Goal: Book appointment/travel/reservation

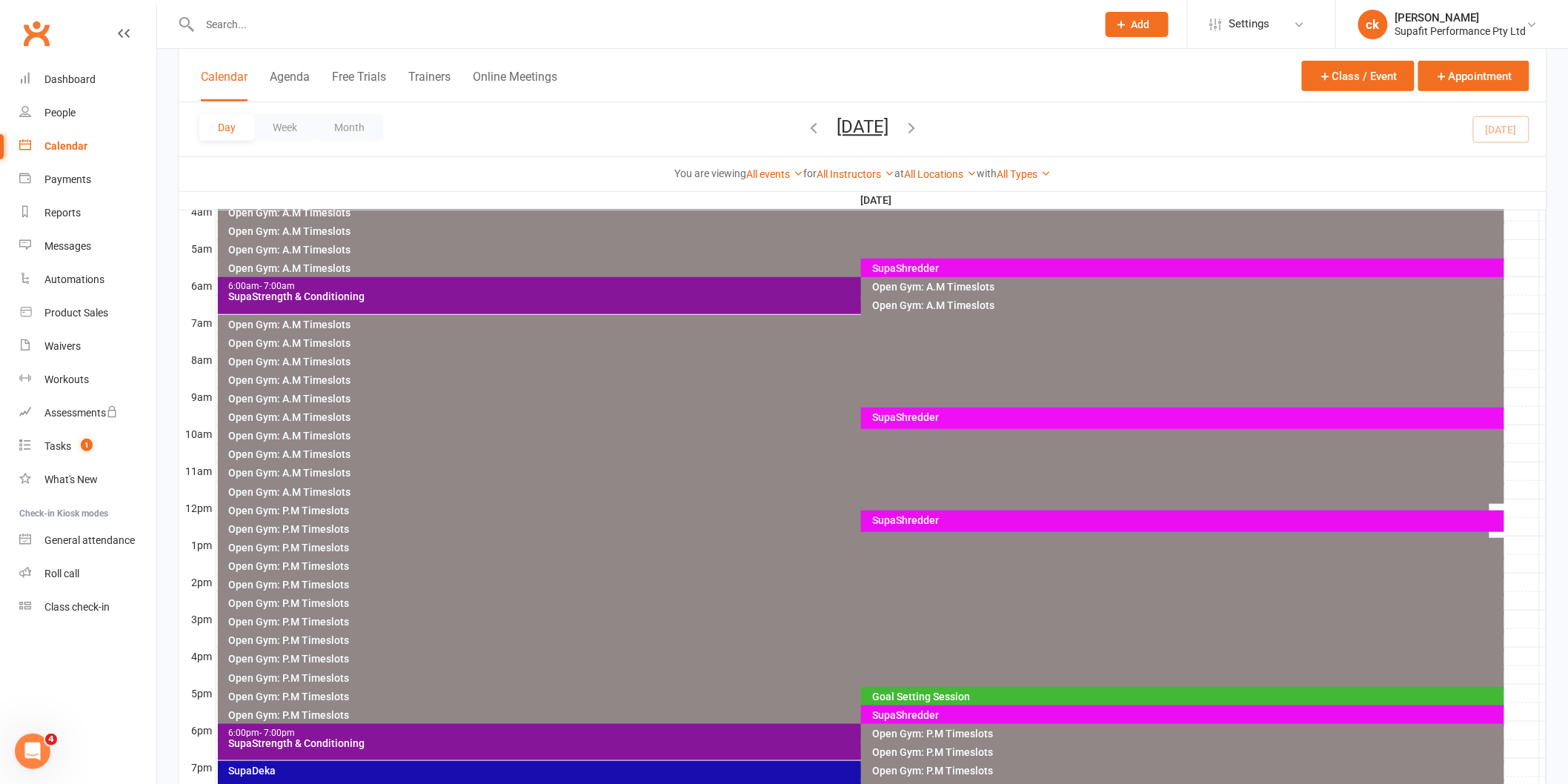
scroll to position [247, 0]
click at [883, 412] on div "SupaShredder" at bounding box center [1186, 416] width 630 height 10
click at [958, 414] on div "SupaShredder" at bounding box center [1186, 416] width 630 height 10
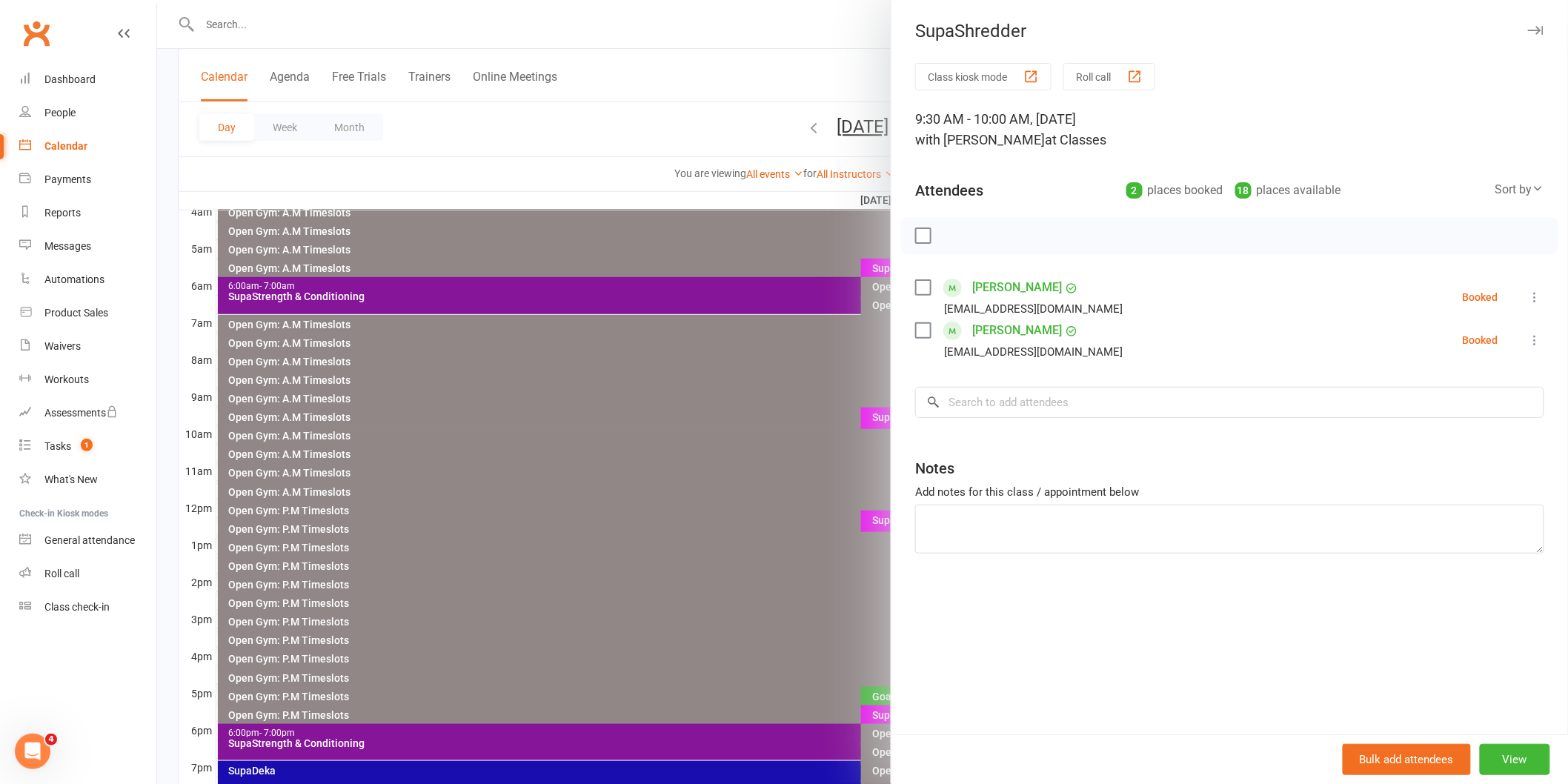
click at [757, 498] on div at bounding box center [863, 392] width 1412 height 784
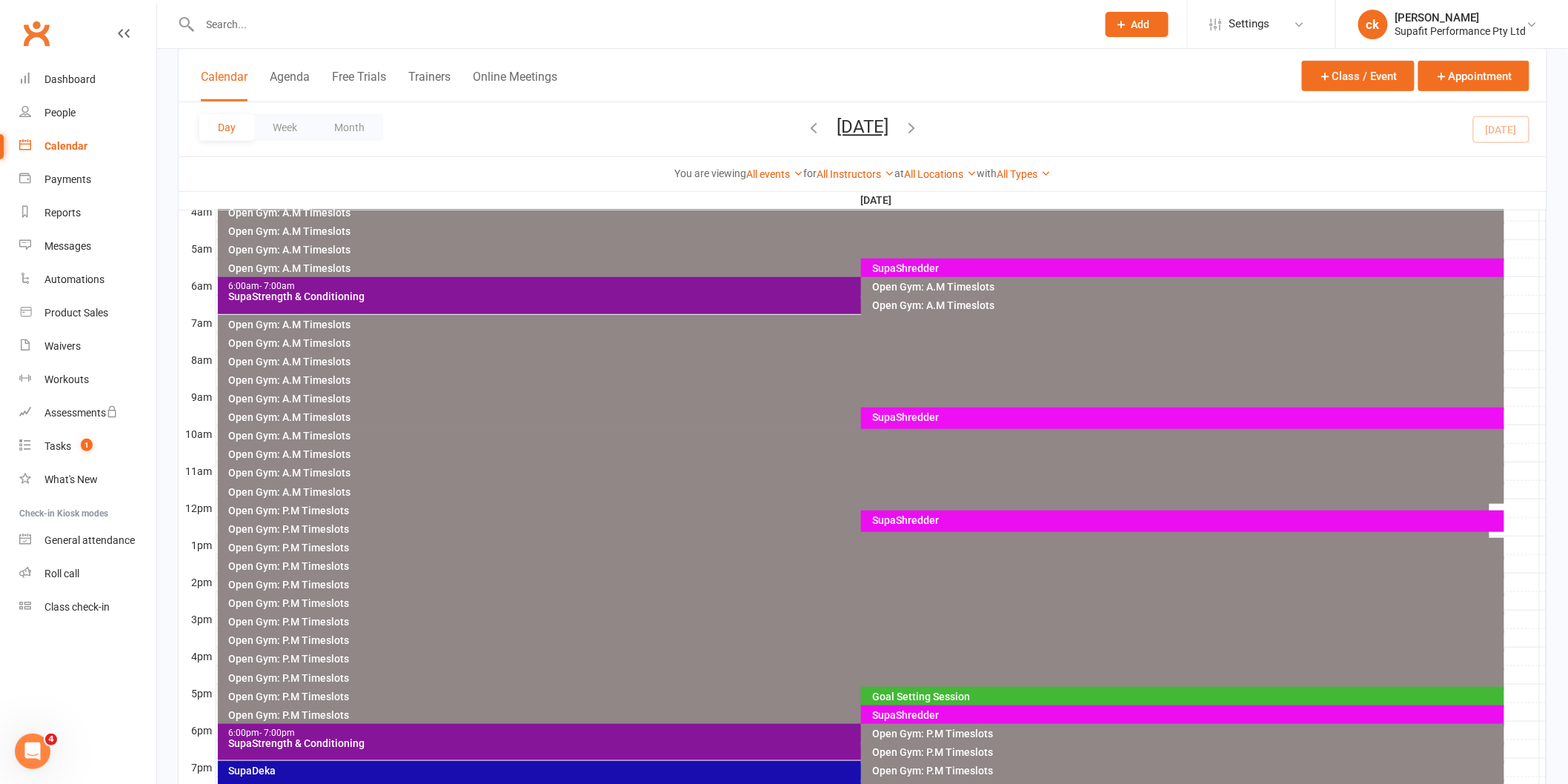
click at [886, 413] on div "SupaShredder" at bounding box center [1186, 416] width 630 height 10
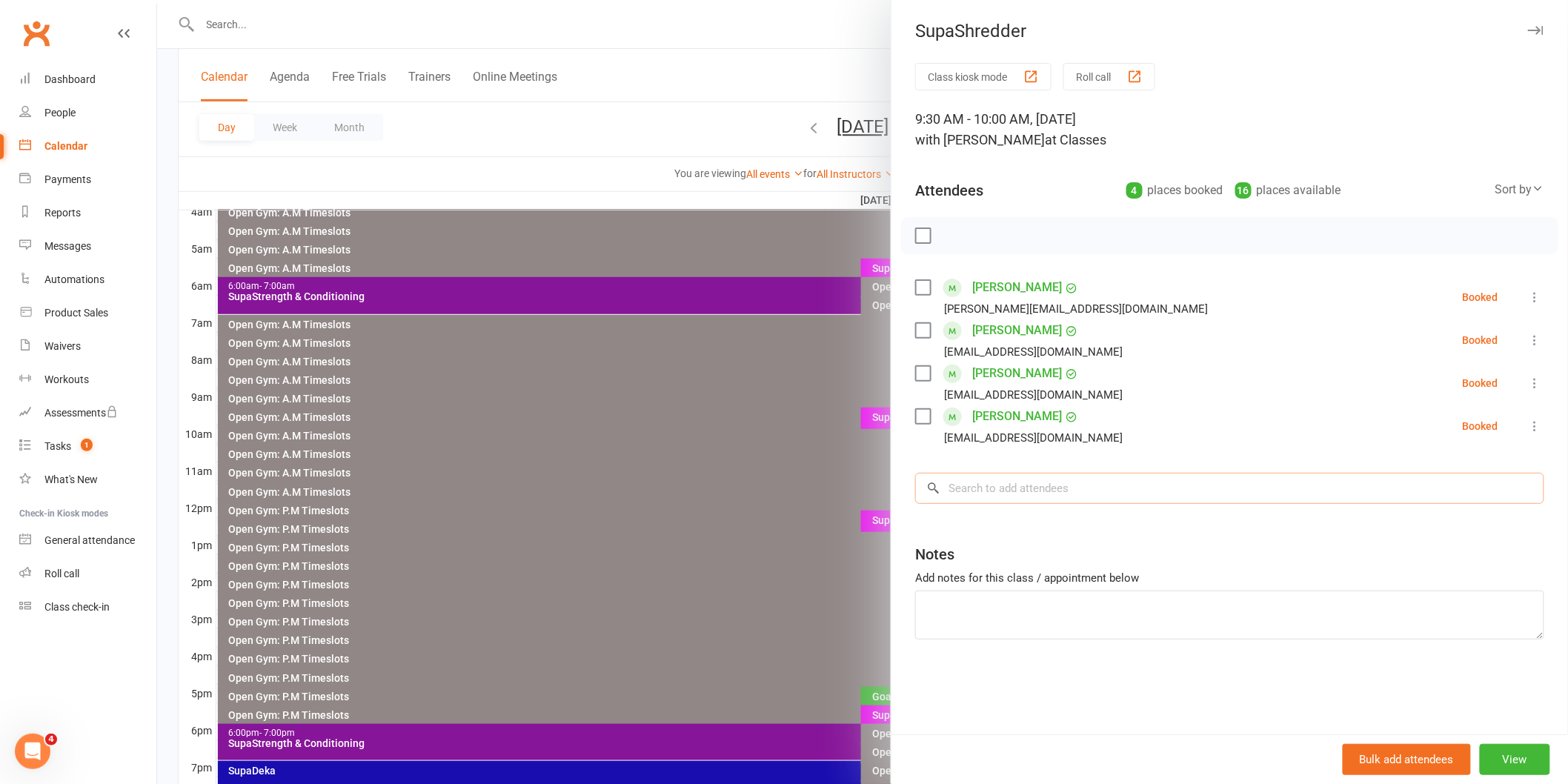
click at [994, 487] on input "search" at bounding box center [1230, 488] width 629 height 31
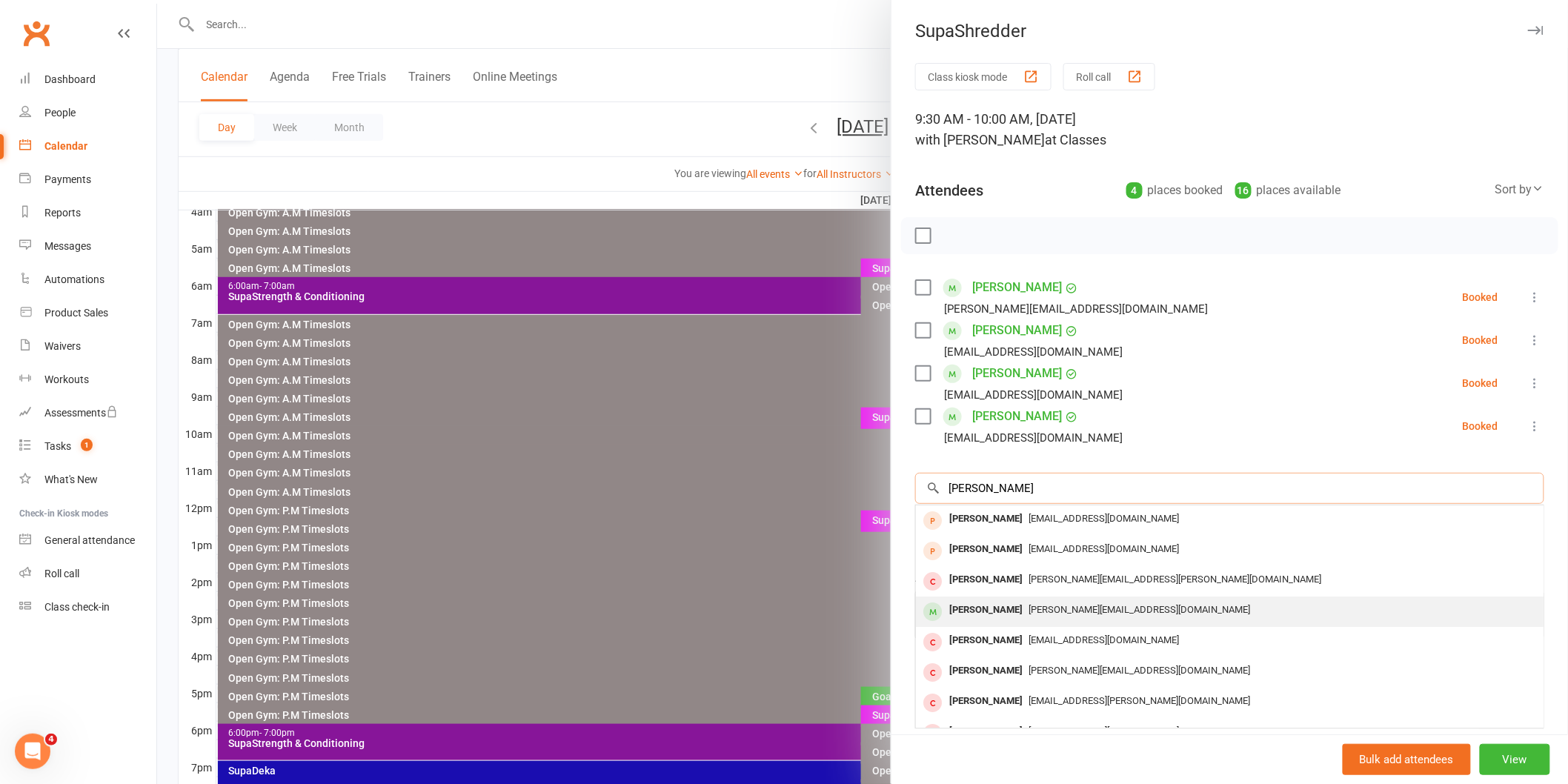
type input "[PERSON_NAME]"
click at [1083, 612] on span "[PERSON_NAME][EMAIL_ADDRESS][DOMAIN_NAME]" at bounding box center [1139, 610] width 222 height 11
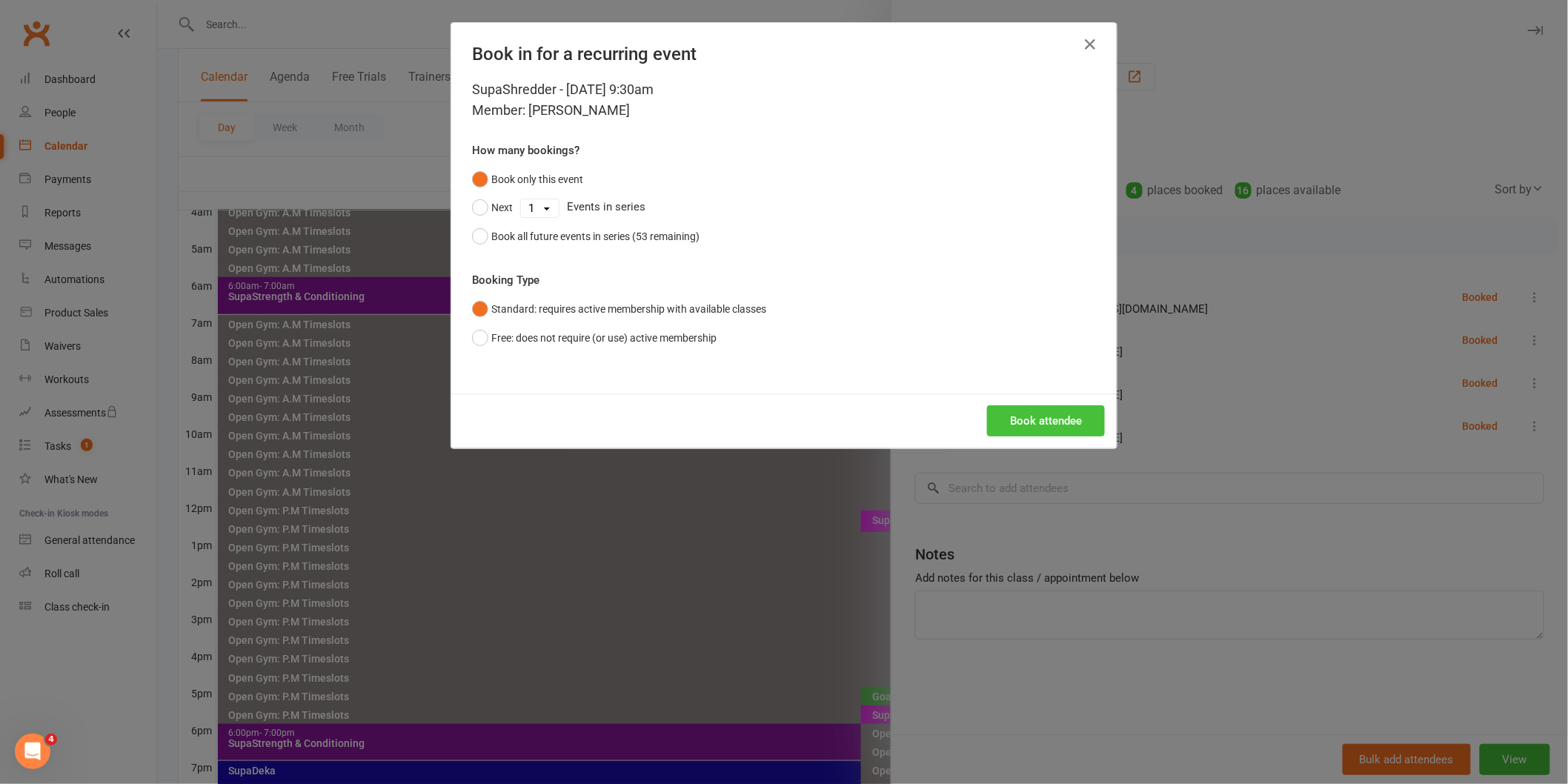
click at [1056, 431] on button "Book attendee" at bounding box center [1047, 420] width 118 height 31
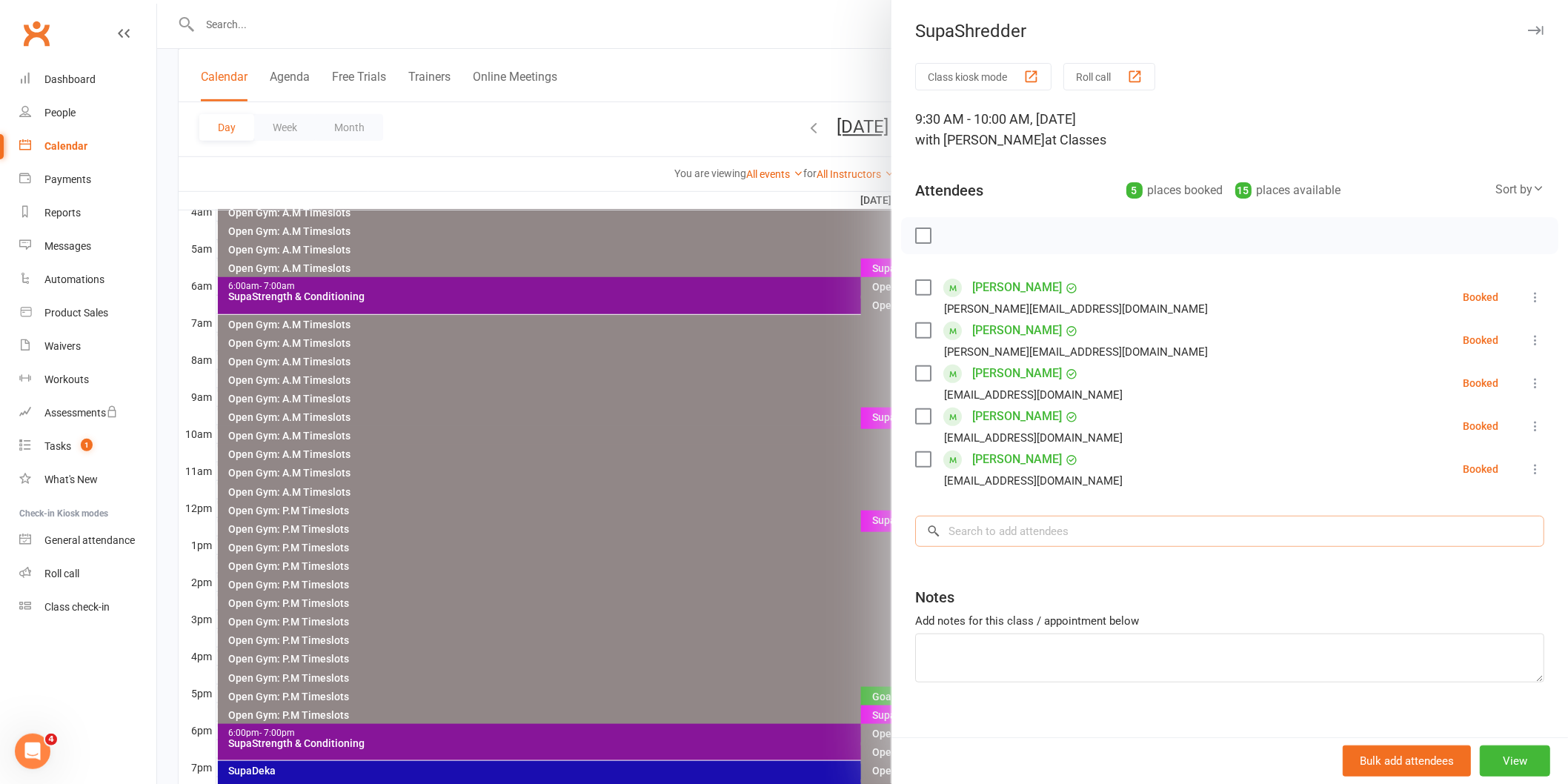
click at [1010, 533] on input "search" at bounding box center [1230, 531] width 629 height 31
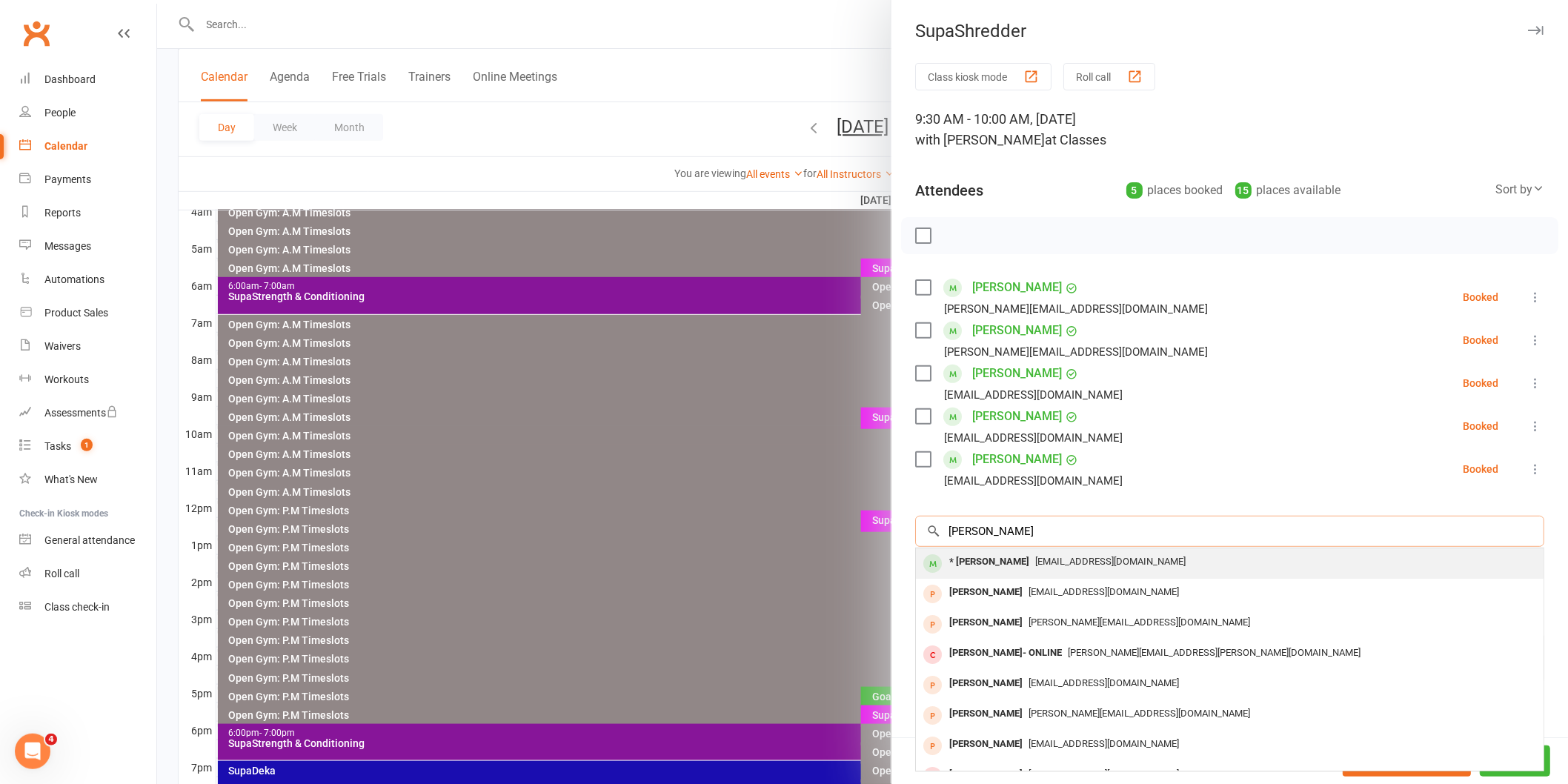
type input "[PERSON_NAME]"
click at [1035, 565] on span "[EMAIL_ADDRESS][DOMAIN_NAME]" at bounding box center [1110, 561] width 151 height 11
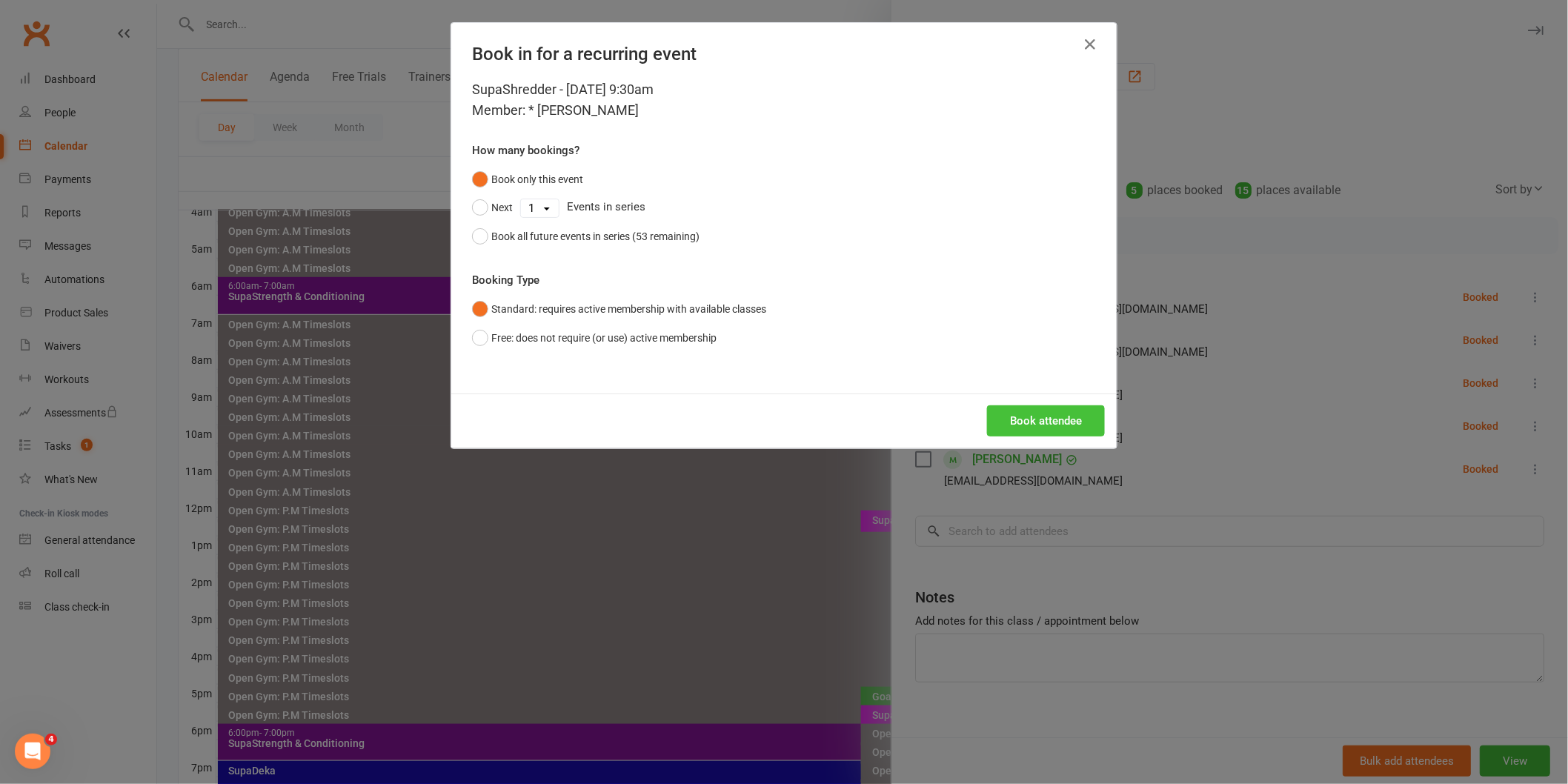
click at [1046, 431] on button "Book attendee" at bounding box center [1047, 420] width 118 height 31
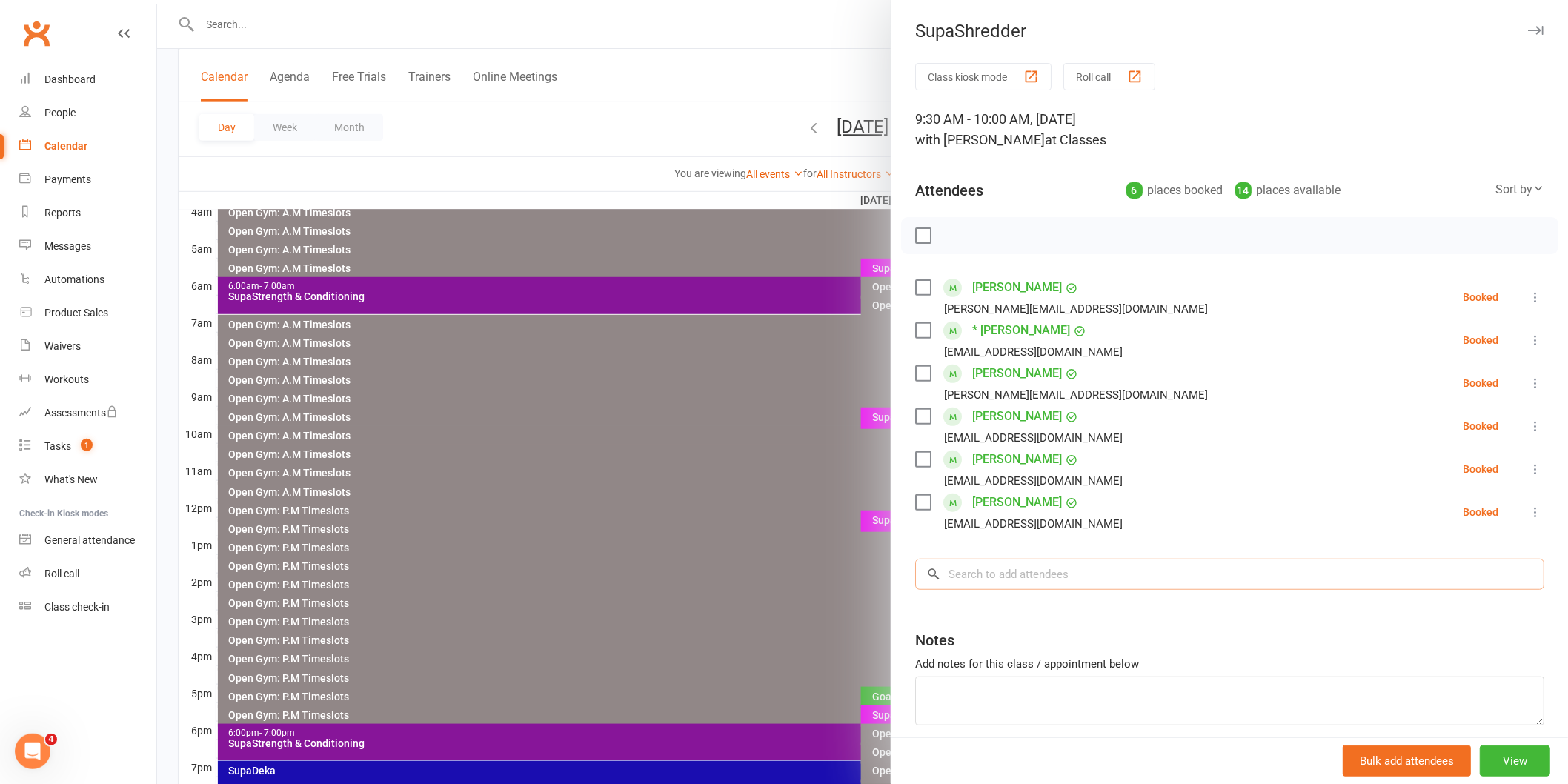
click at [1018, 572] on input "search" at bounding box center [1230, 573] width 629 height 31
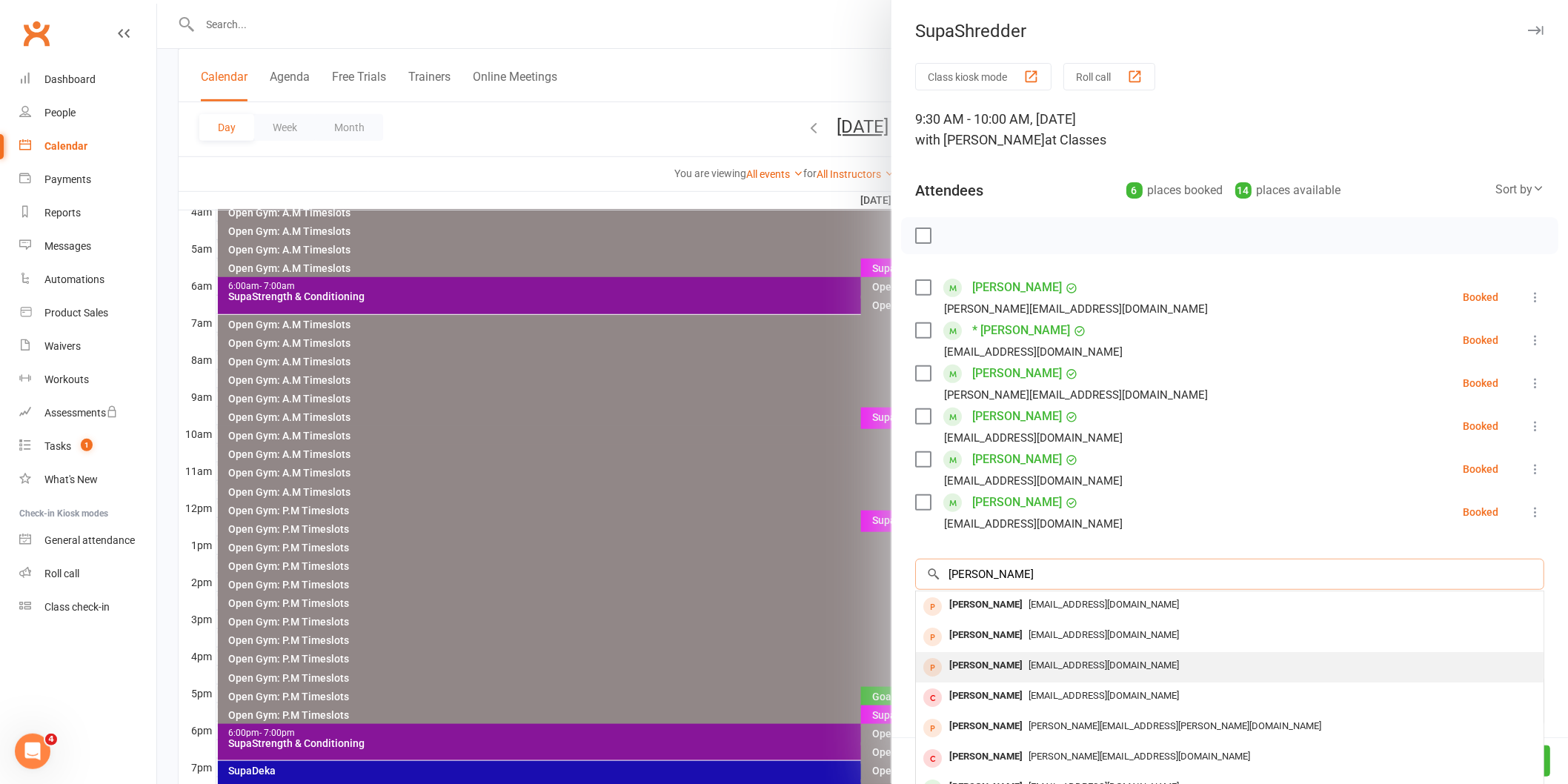
scroll to position [82, 0]
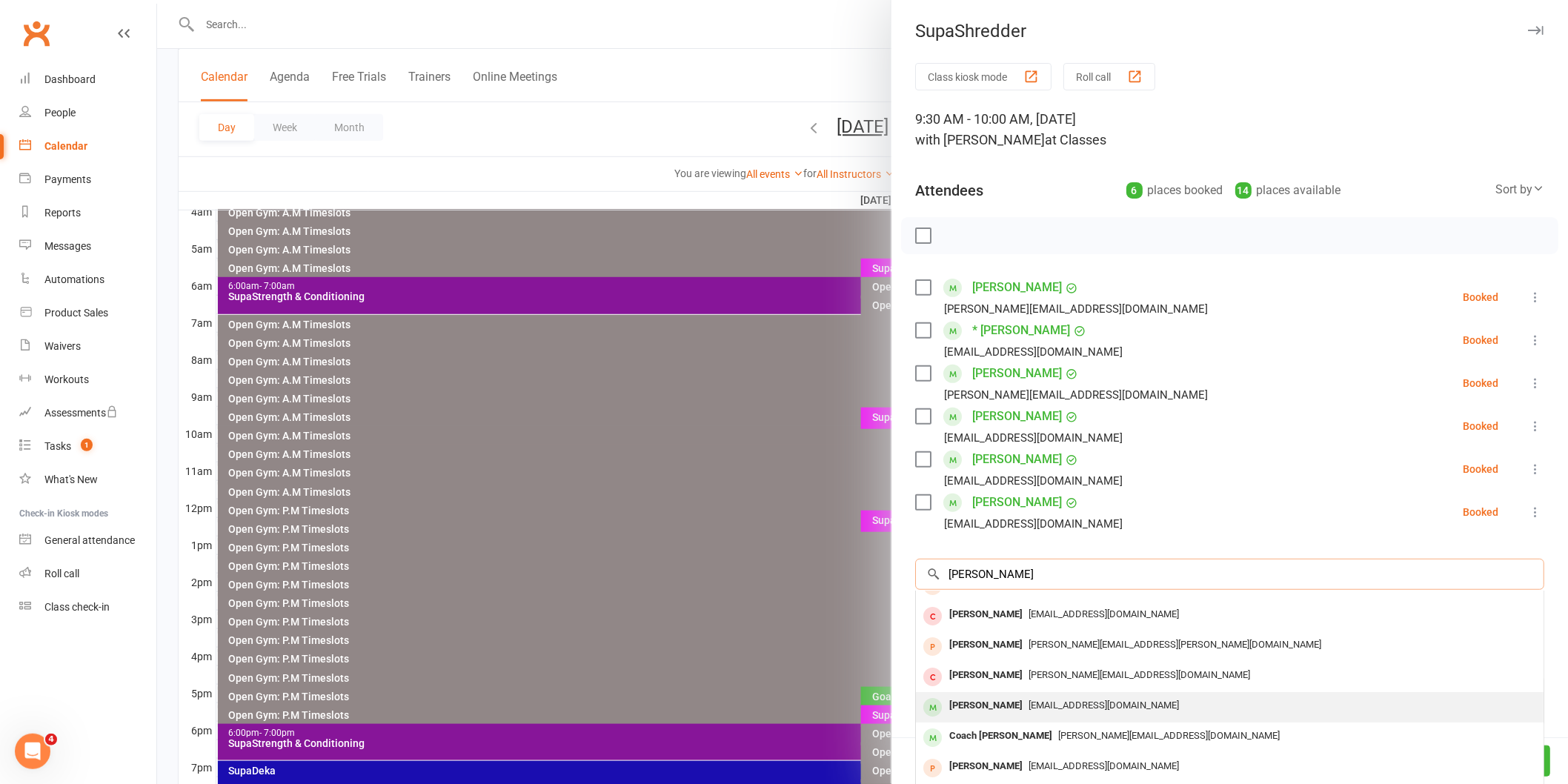
type input "[PERSON_NAME]"
click at [1055, 701] on span "[EMAIL_ADDRESS][DOMAIN_NAME]" at bounding box center [1104, 705] width 151 height 11
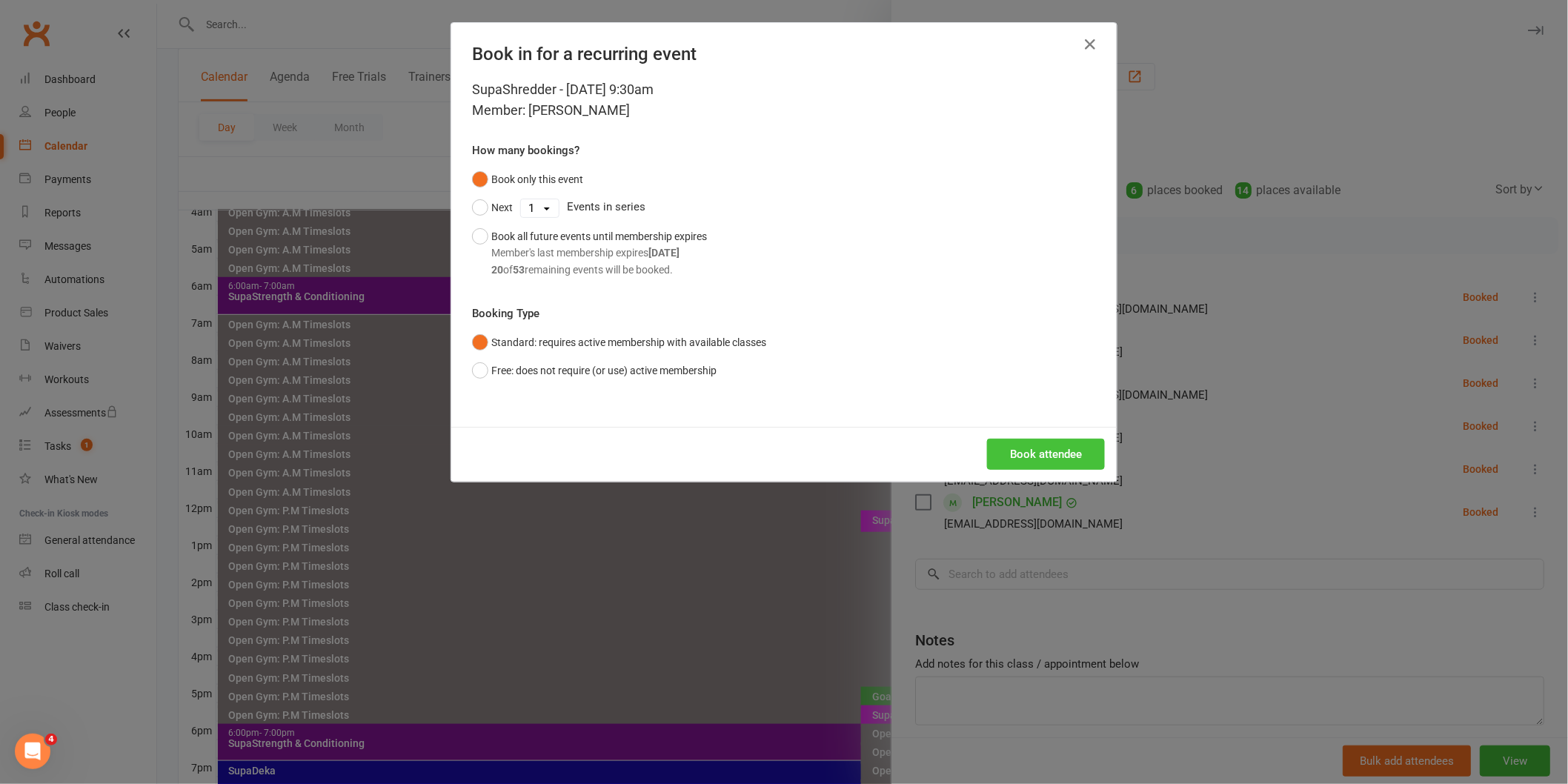
click at [1042, 458] on button "Book attendee" at bounding box center [1047, 453] width 118 height 31
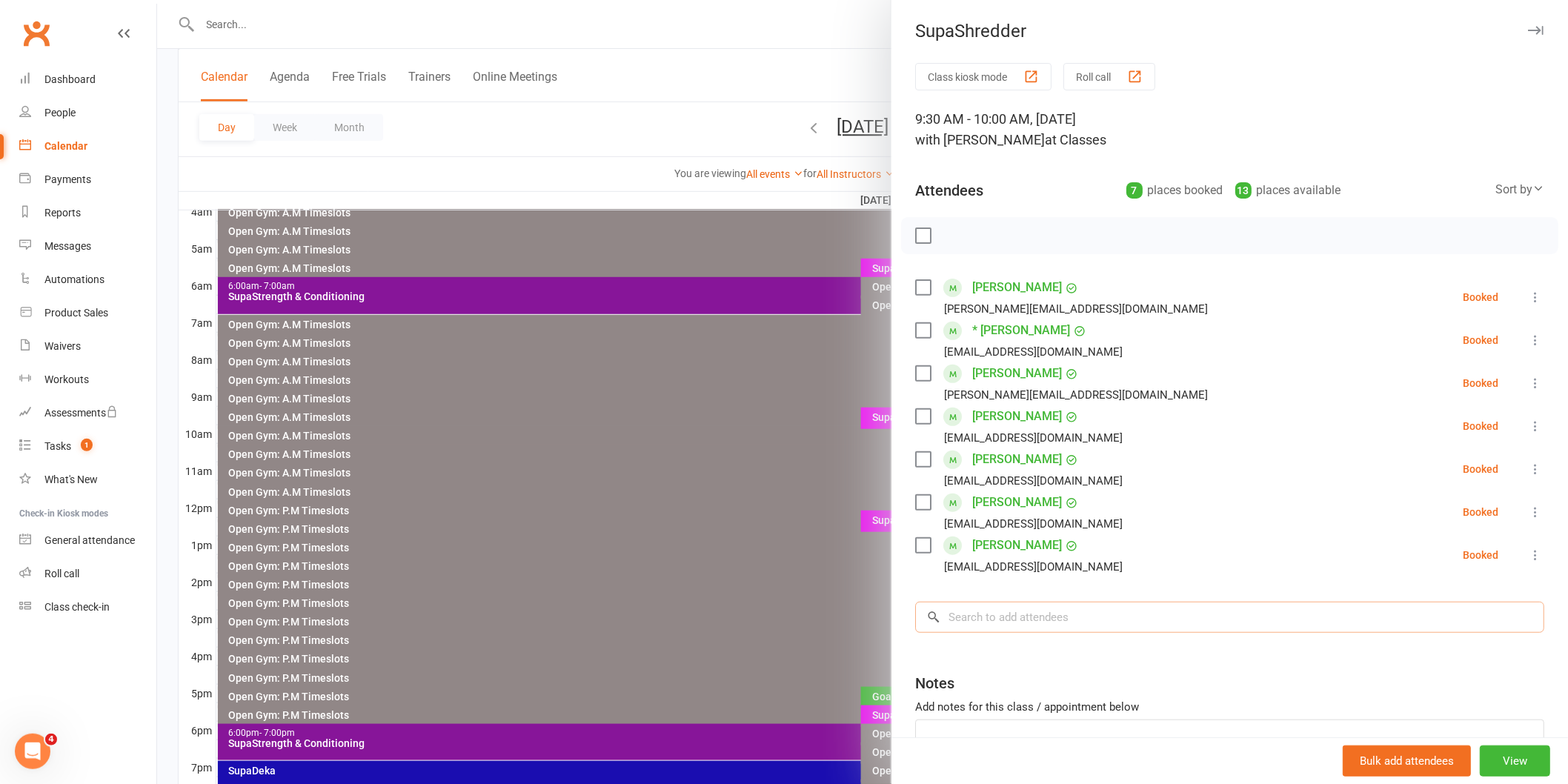
click at [1073, 612] on input "search" at bounding box center [1230, 616] width 629 height 31
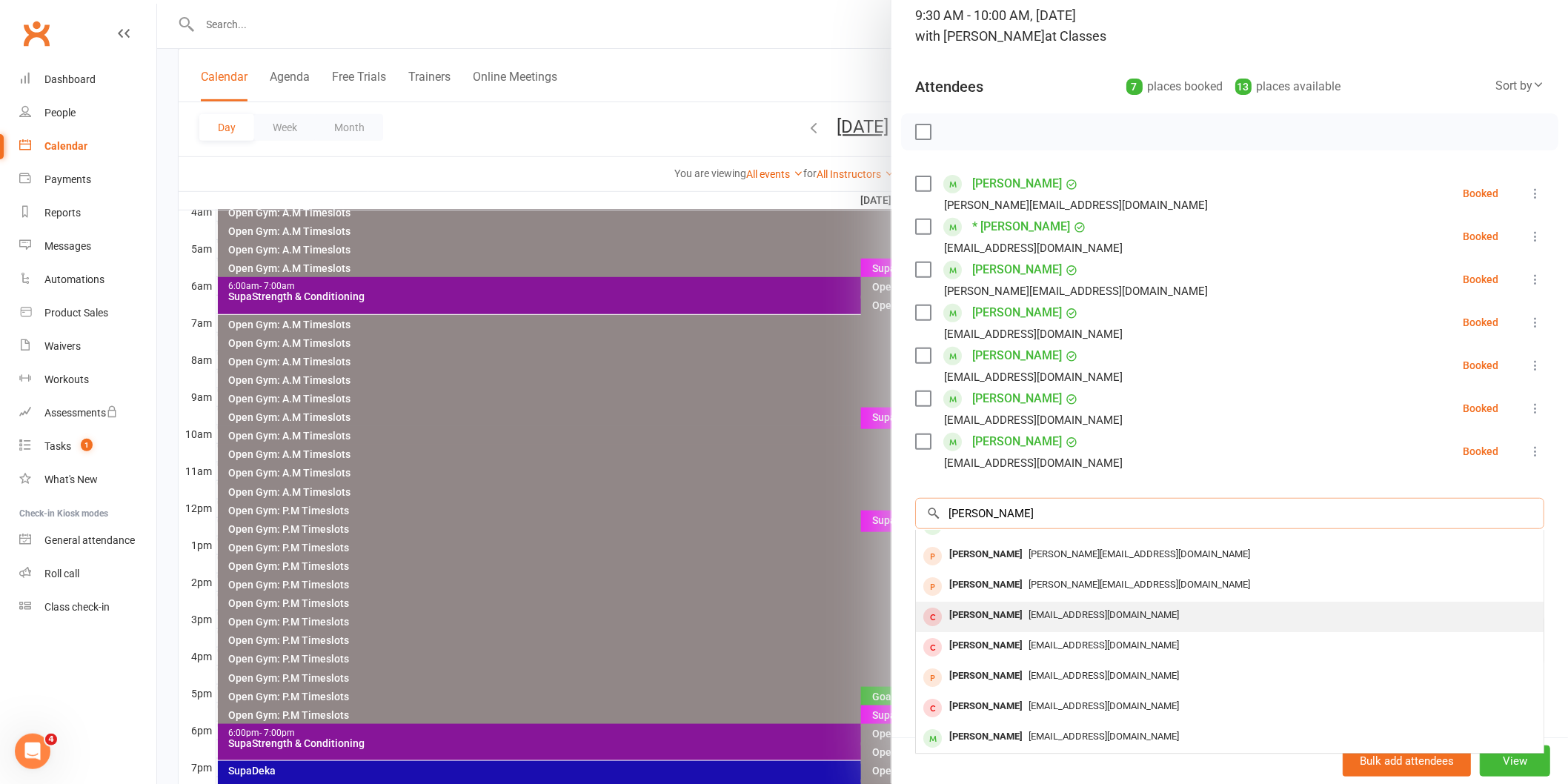
scroll to position [105, 0]
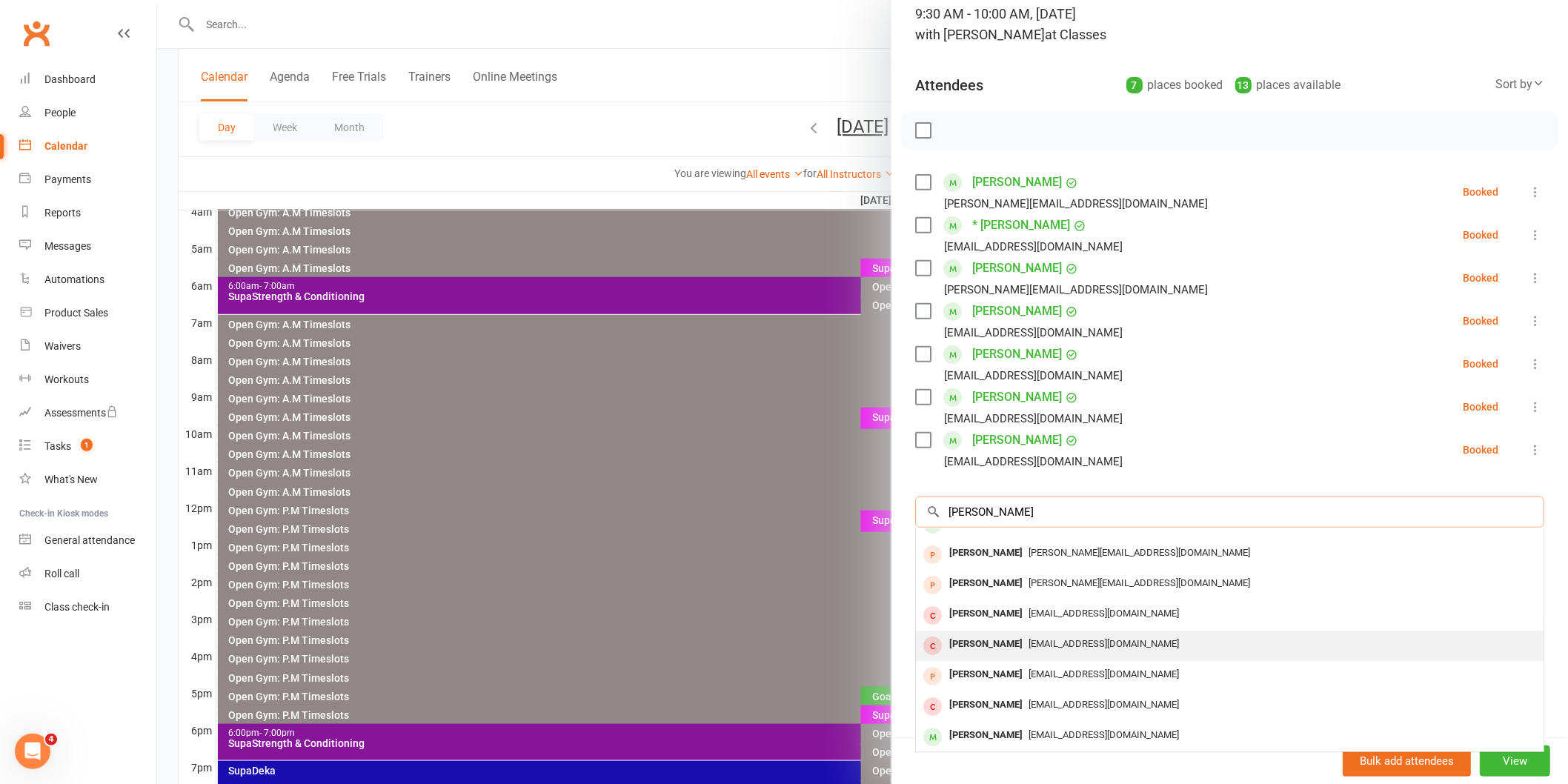
type input "[PERSON_NAME]"
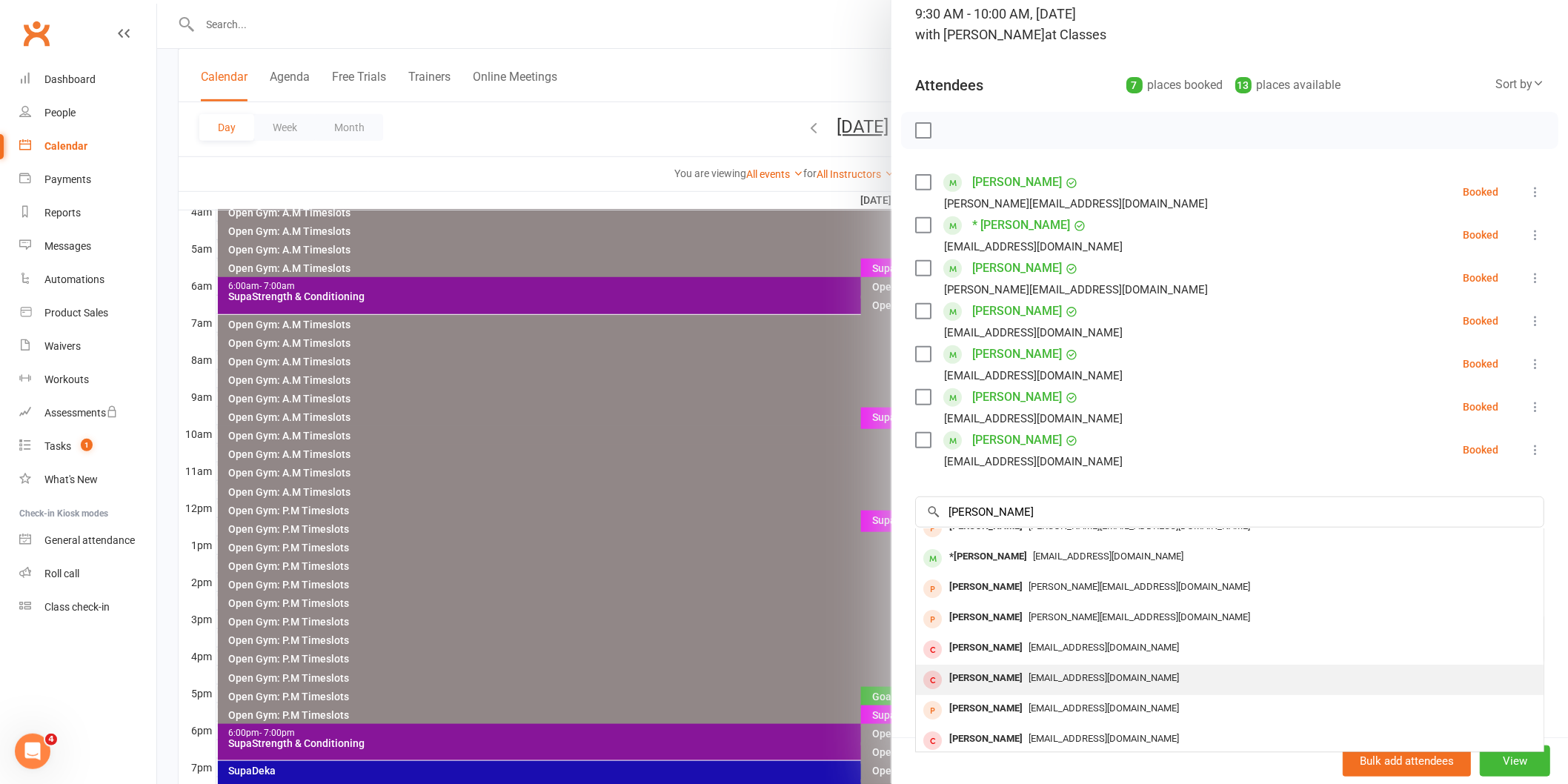
scroll to position [0, 0]
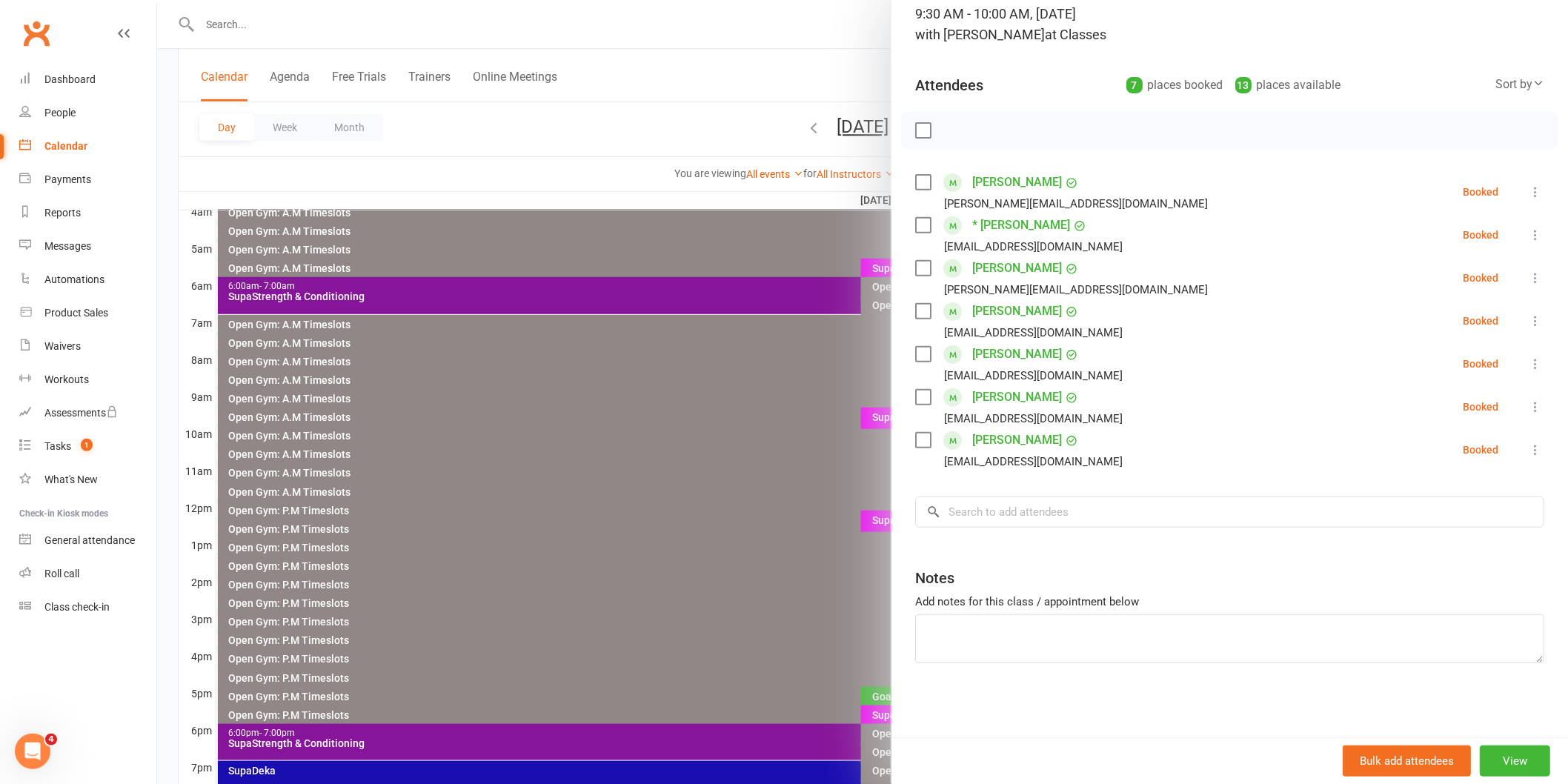
drag, startPoint x: 1075, startPoint y: 646, endPoint x: 950, endPoint y: 459, distance: 224.9
click at [950, 459] on div "[EMAIL_ADDRESS][DOMAIN_NAME]" at bounding box center [1033, 461] width 178 height 19
click at [998, 532] on div "Class kiosk mode Roll call 9:30 AM - 10:00 AM, [DATE] with [PERSON_NAME] at Cla…" at bounding box center [1230, 348] width 677 height 779
click at [982, 513] on input "search" at bounding box center [1230, 512] width 629 height 31
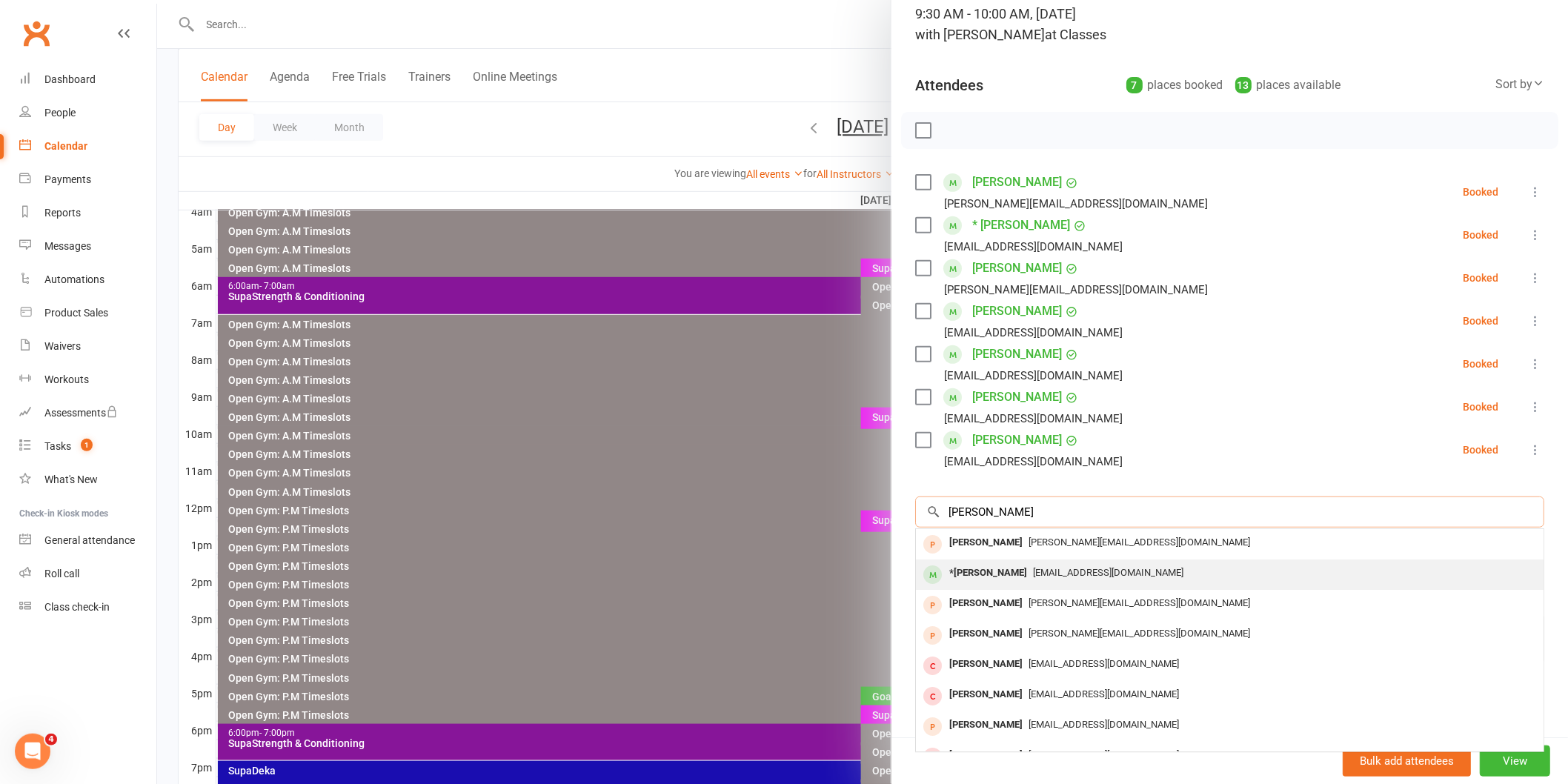
type input "[PERSON_NAME]"
click at [1016, 564] on div "[EMAIL_ADDRESS][DOMAIN_NAME]" at bounding box center [1230, 573] width 616 height 22
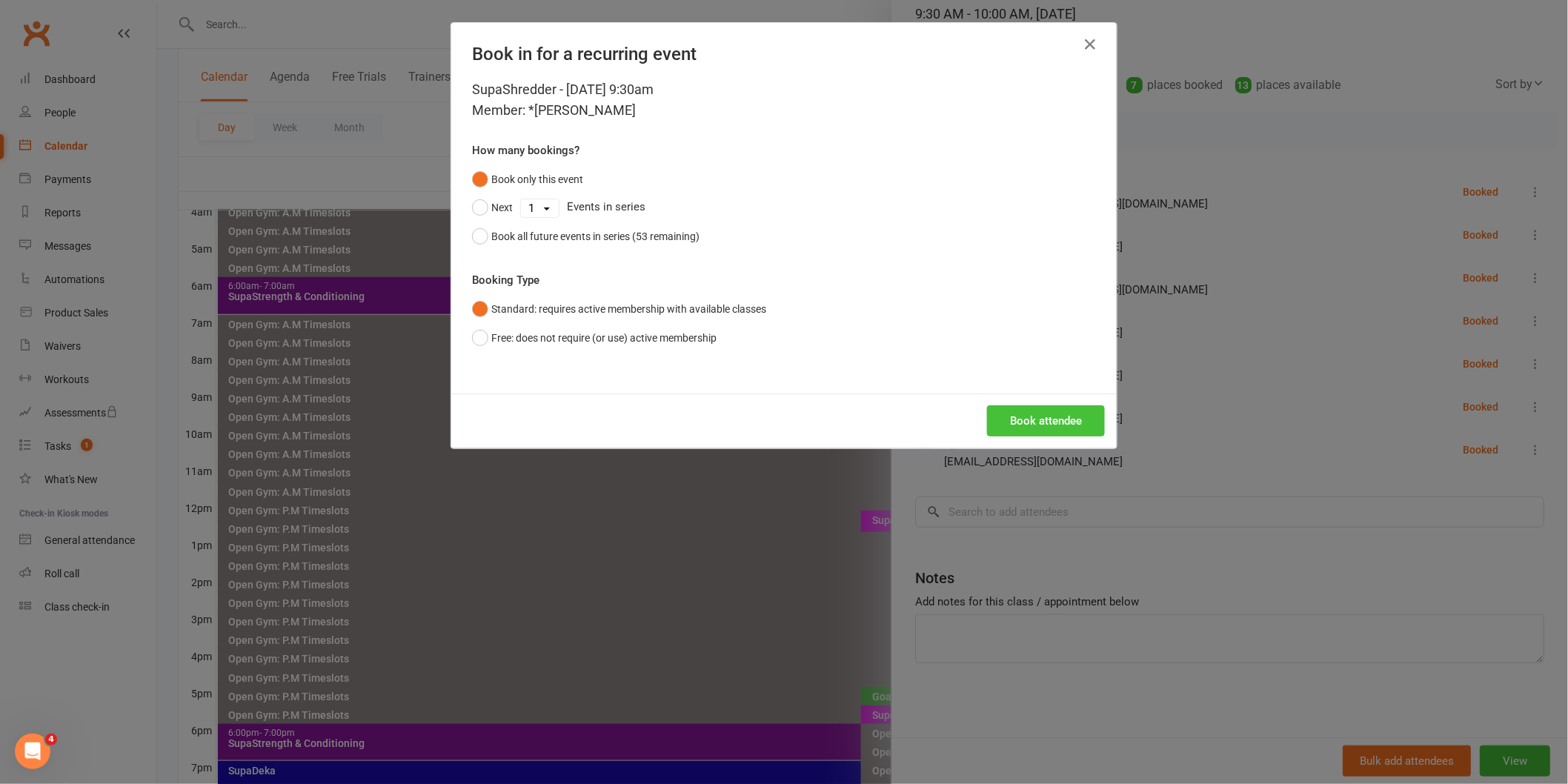
click at [999, 433] on button "Book attendee" at bounding box center [1047, 420] width 118 height 31
